Goal: Find specific page/section: Find specific page/section

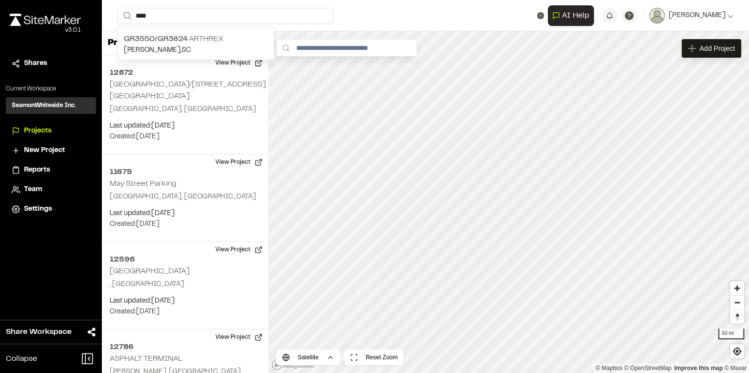
type input "****"
drag, startPoint x: 166, startPoint y: 45, endPoint x: 160, endPoint y: 37, distance: 10.8
click at [160, 37] on span "GR3550/GR3824" at bounding box center [156, 39] width 64 height 7
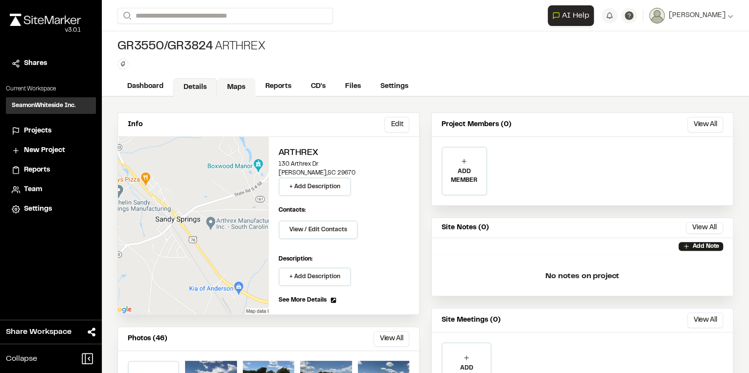
click at [246, 83] on link "Maps" at bounding box center [236, 87] width 39 height 19
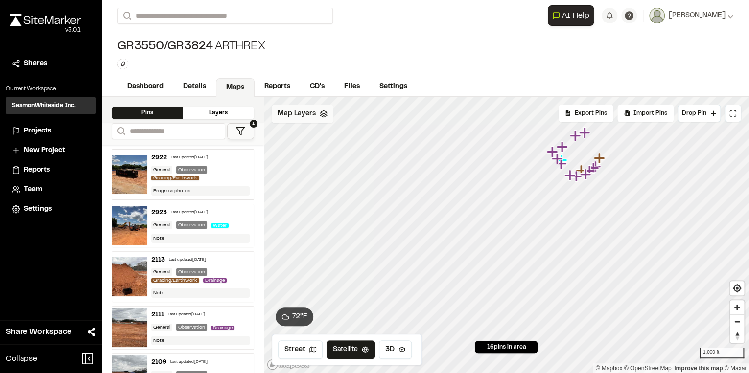
click at [301, 114] on span "Map Layers" at bounding box center [296, 114] width 38 height 11
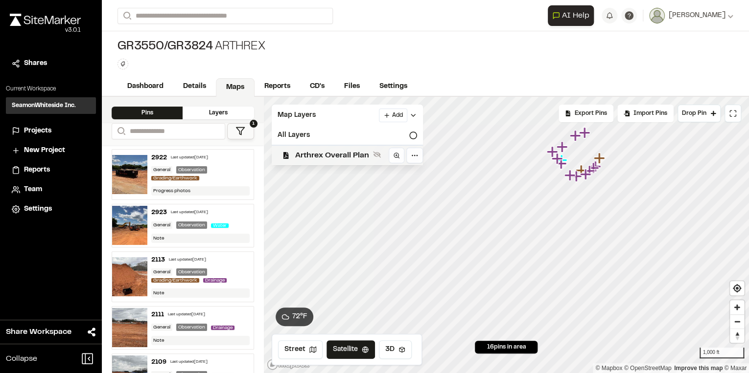
click at [347, 150] on span "Arthrex Overall Plan" at bounding box center [332, 156] width 74 height 12
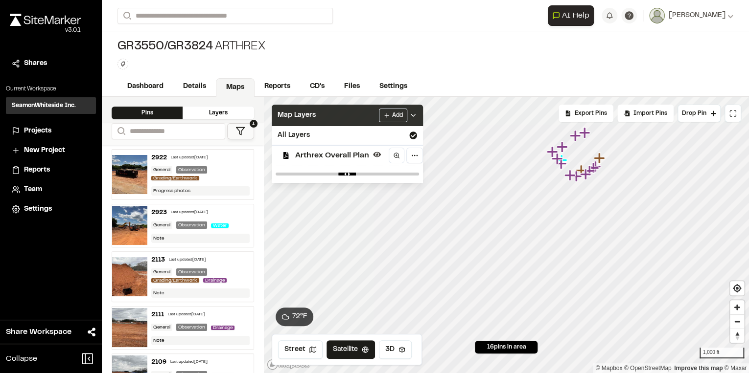
click at [339, 117] on div "Map Layers Add" at bounding box center [347, 116] width 151 height 22
